Goal: Check status: Check status

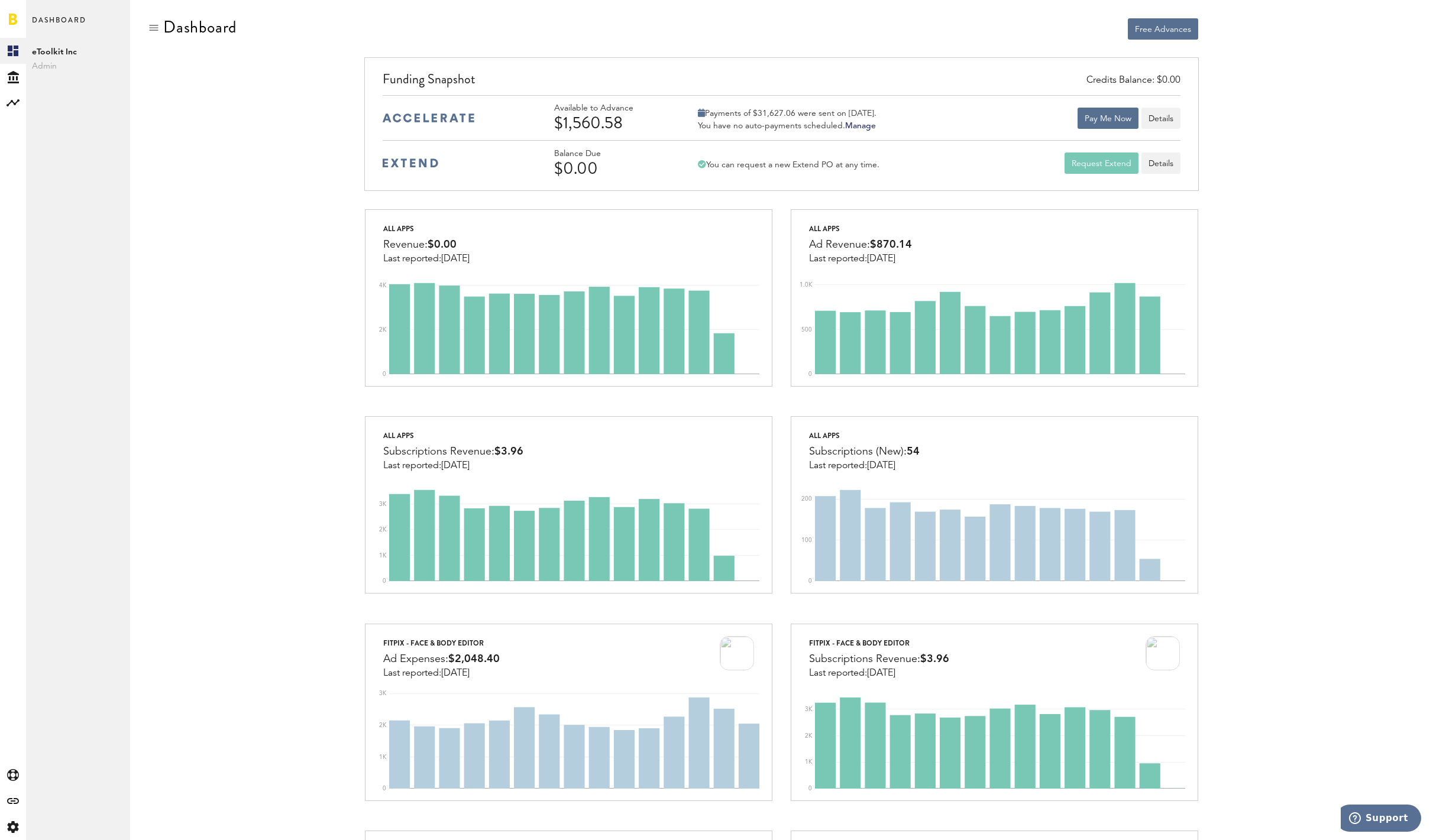
click at [217, 268] on div "All apps Revenue: $0.00 Last reported: [DATE] 0 2K 4K All apps Ad Revenue: $870…" at bounding box center [781, 830] width 1267 height 1243
click at [1169, 115] on button "Details" at bounding box center [1161, 118] width 39 height 21
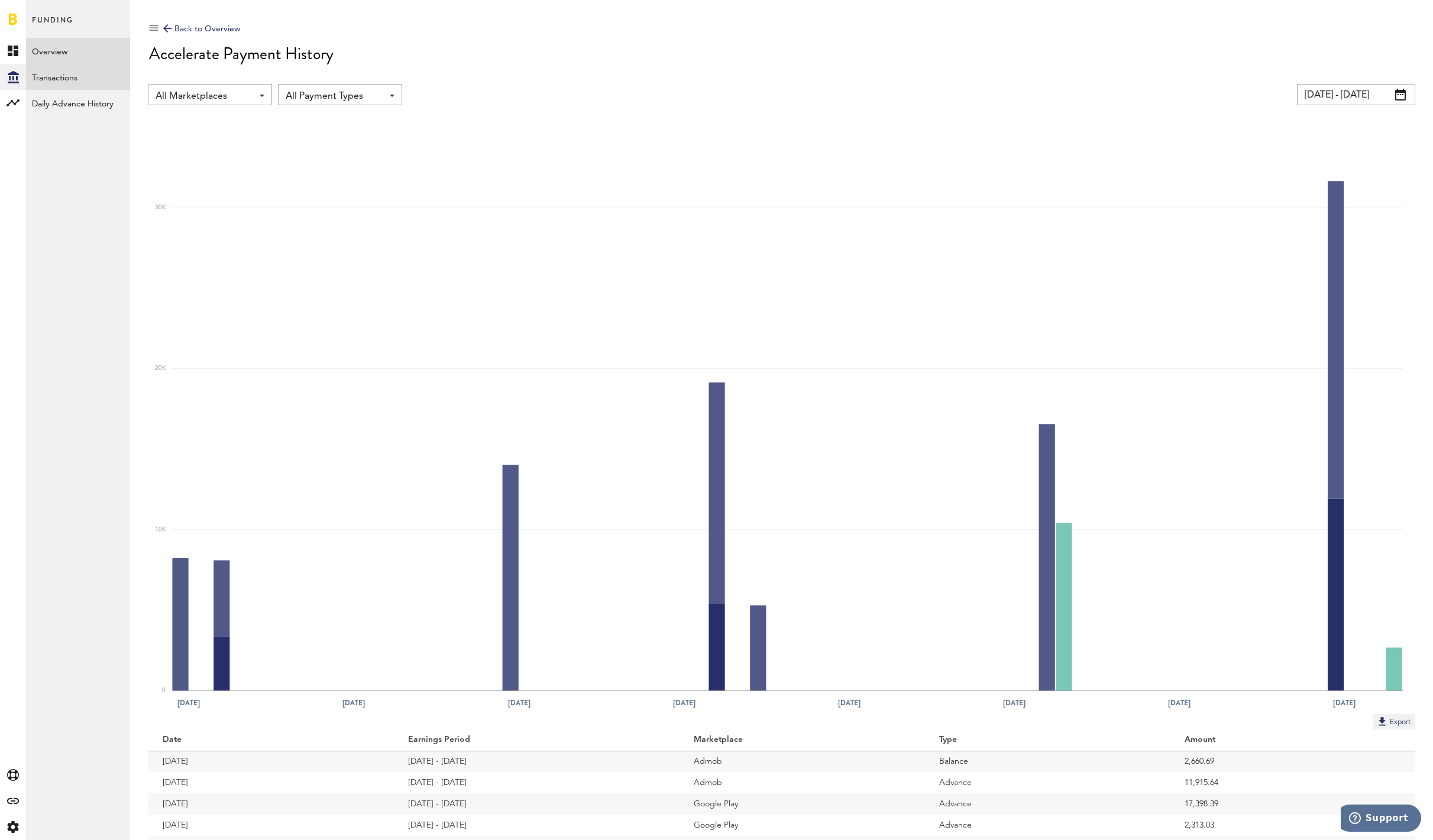
click at [74, 80] on link "Transactions" at bounding box center [78, 77] width 104 height 26
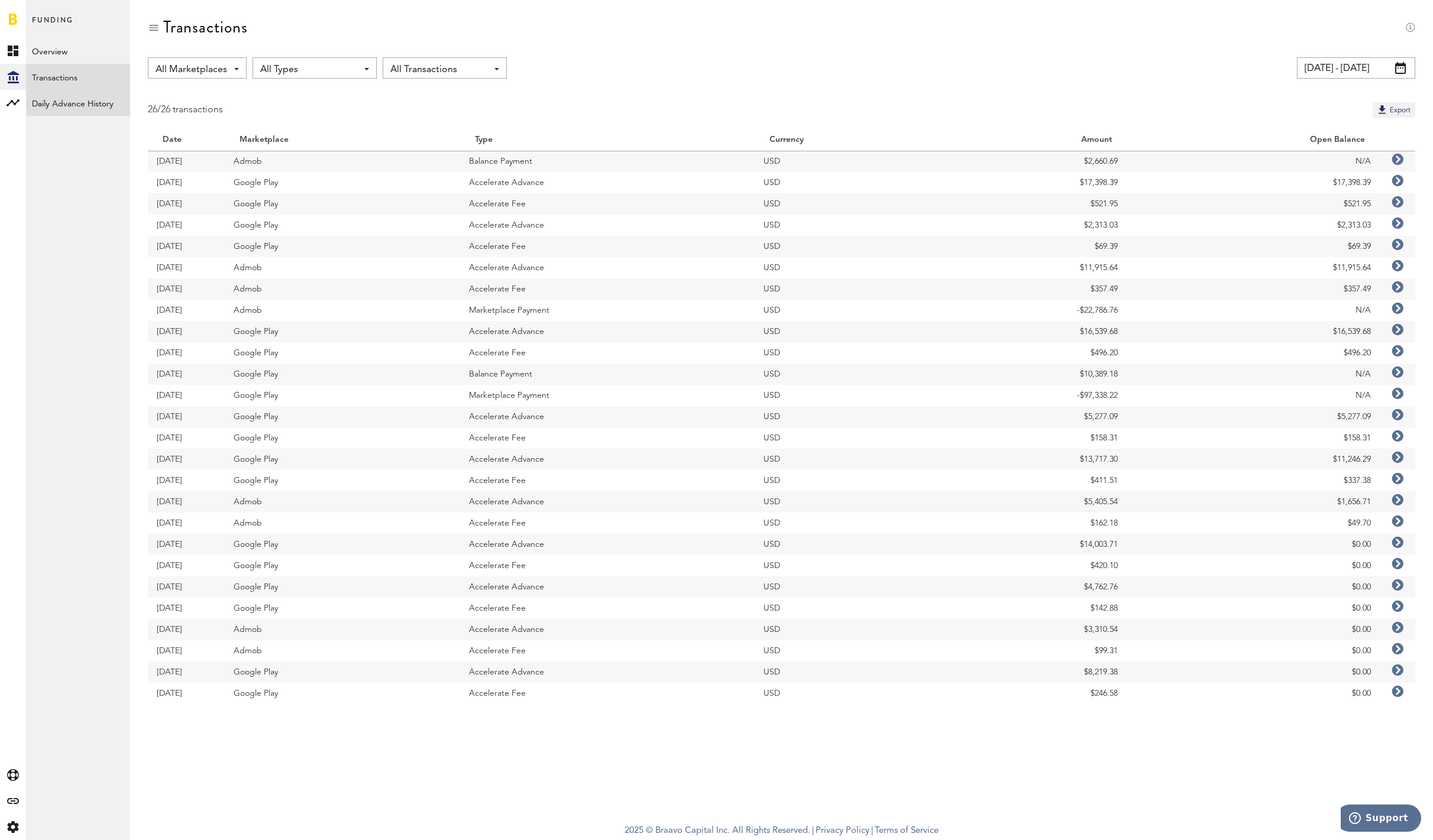
click at [85, 104] on link "Daily Advance History" at bounding box center [78, 103] width 104 height 26
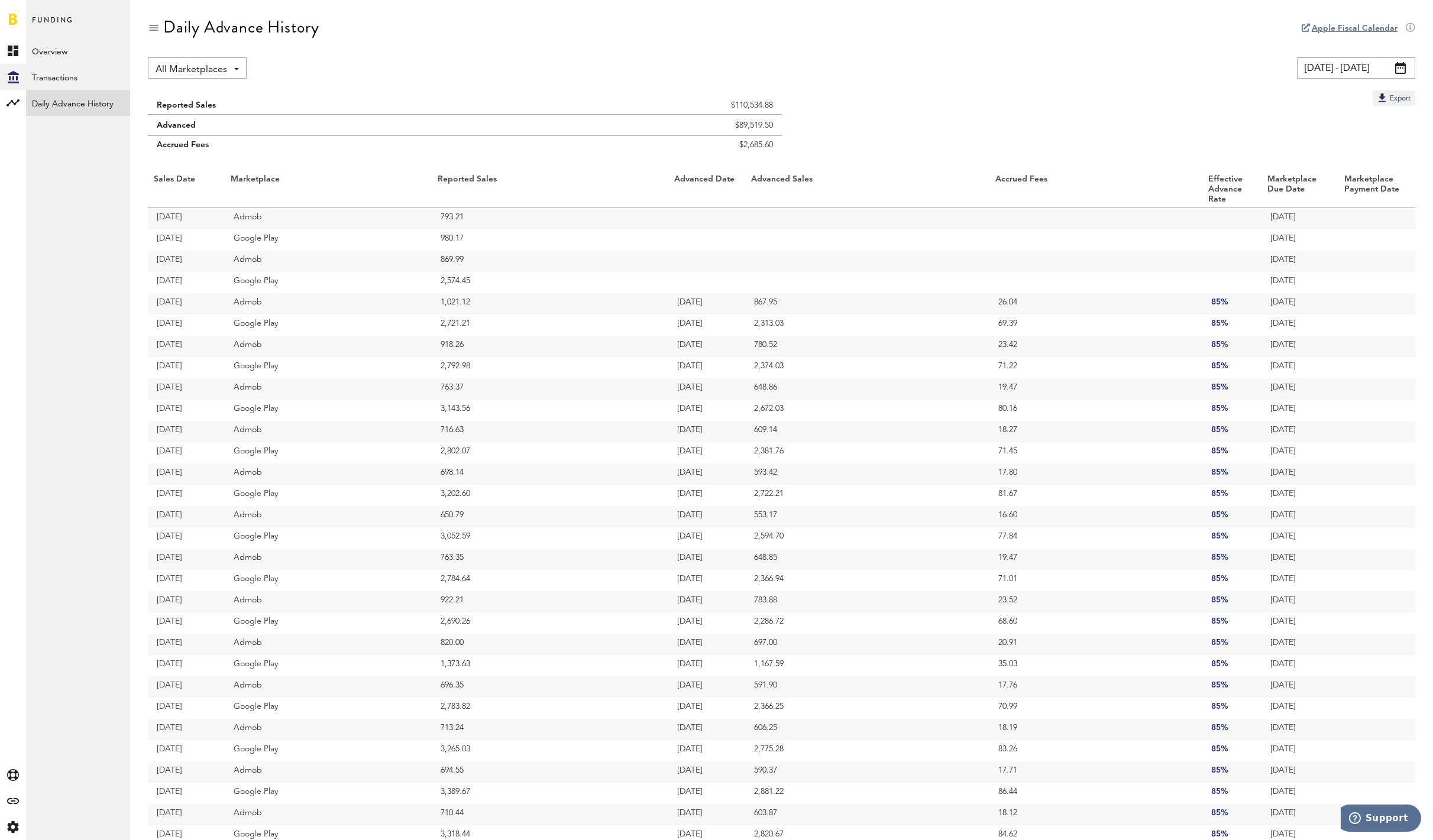
click at [13, 21] on link at bounding box center [13, 19] width 8 height 12
